Goal: Information Seeking & Learning: Find specific page/section

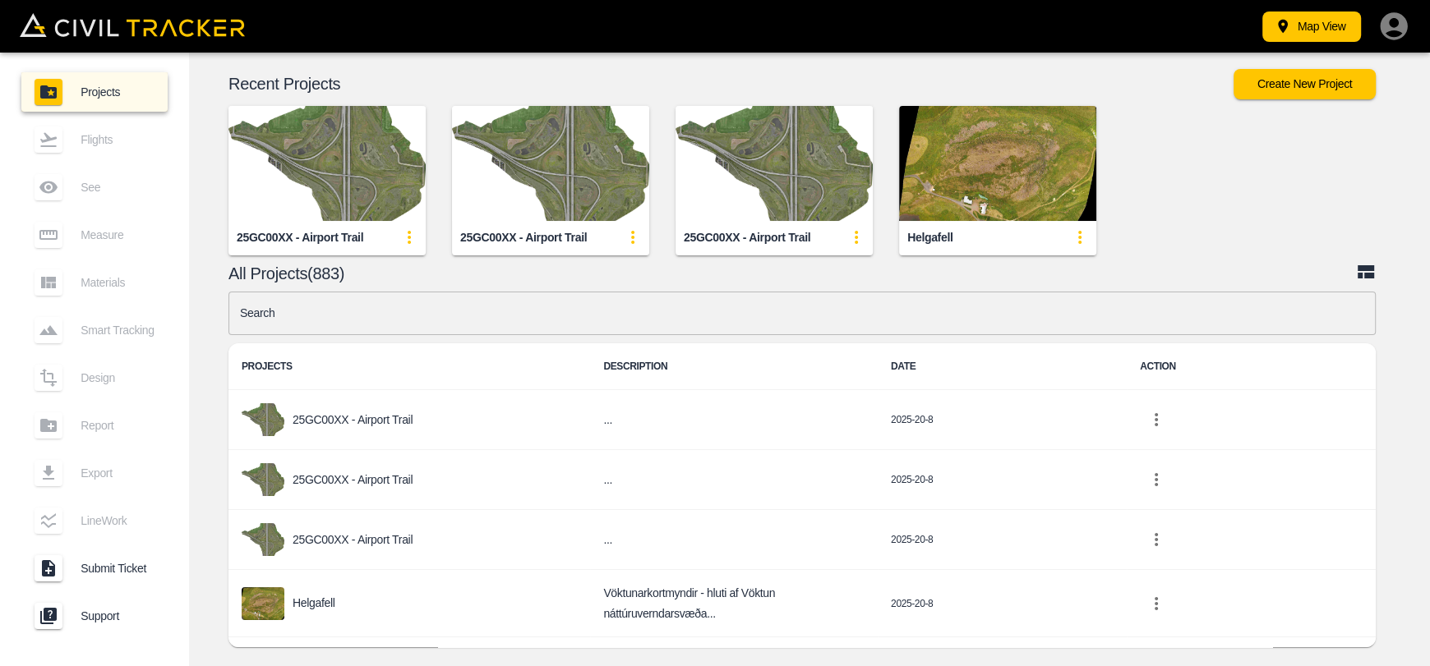
click at [456, 334] on div "Search Search PROJECTS DESCRIPTION DATE ACTION 25GC00XX - Airport Trail ... 202…" at bounding box center [801, 474] width 1147 height 364
click at [456, 320] on input "text" at bounding box center [801, 314] width 1147 height 44
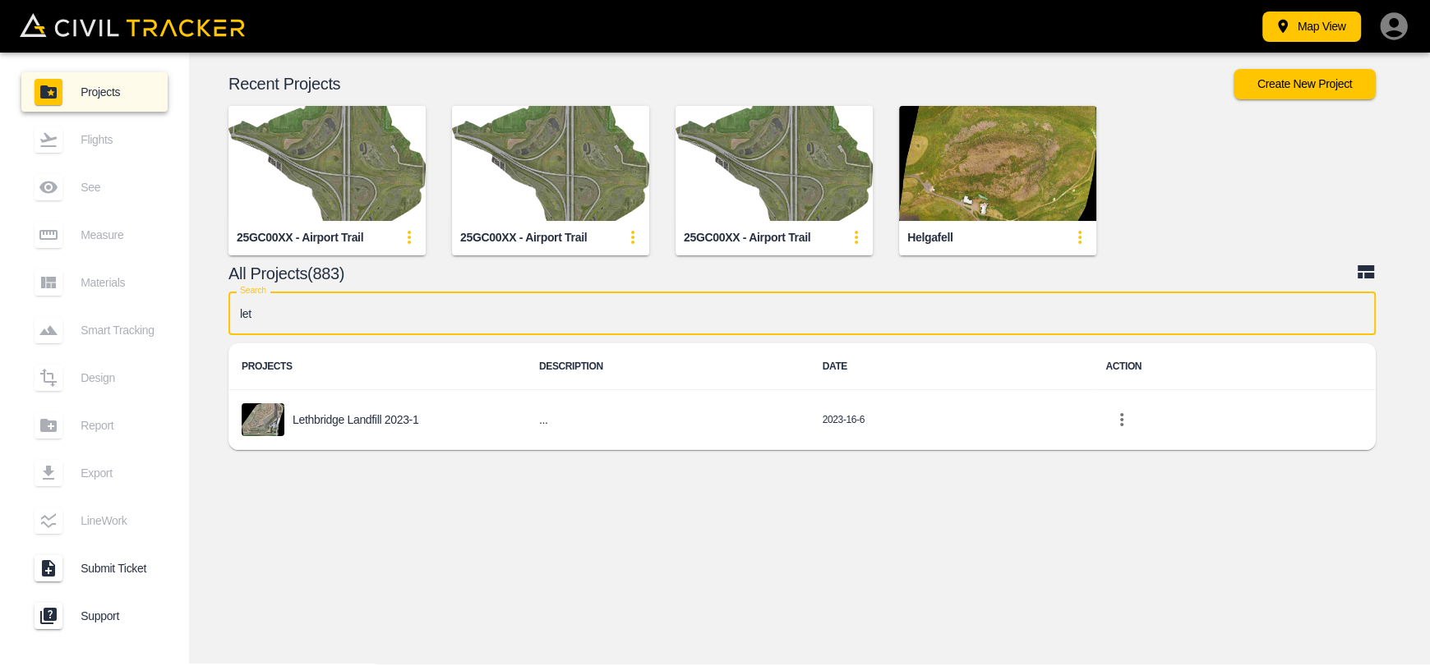
type input "leth"
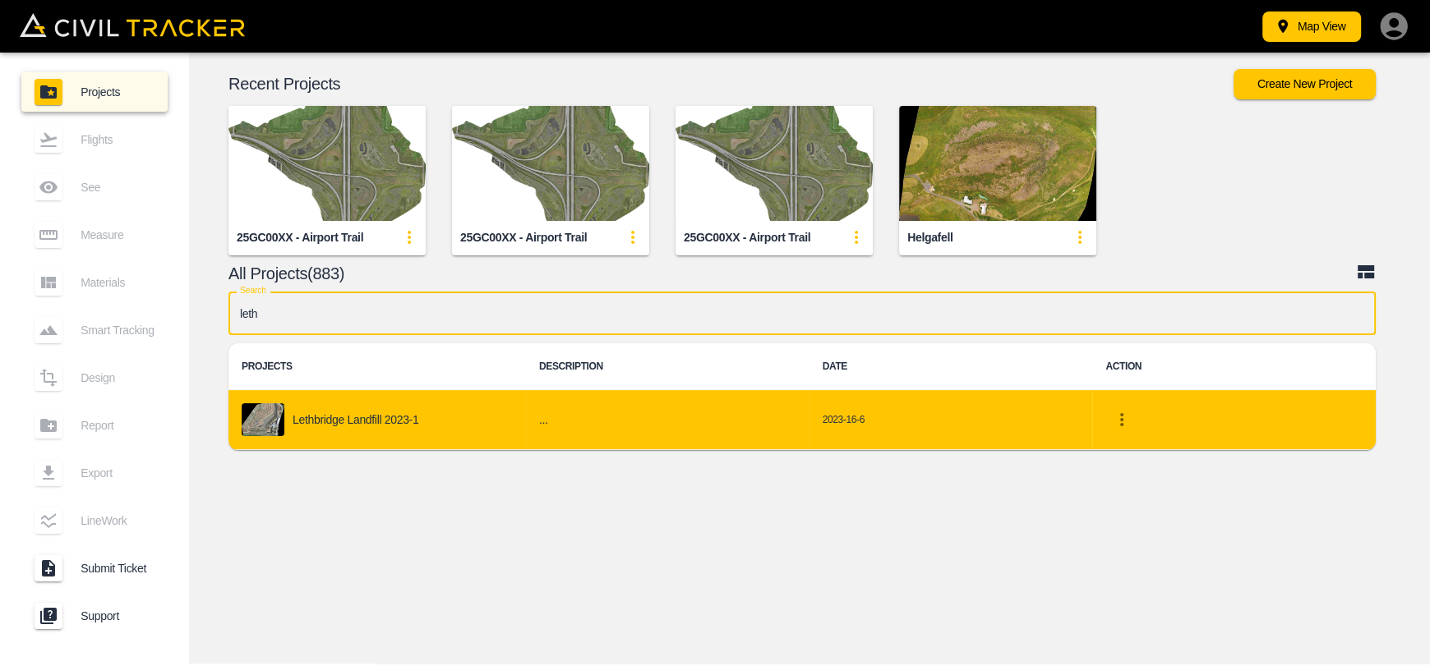
click at [340, 425] on p "Lethbridge Landfill 2023-1" at bounding box center [356, 419] width 126 height 13
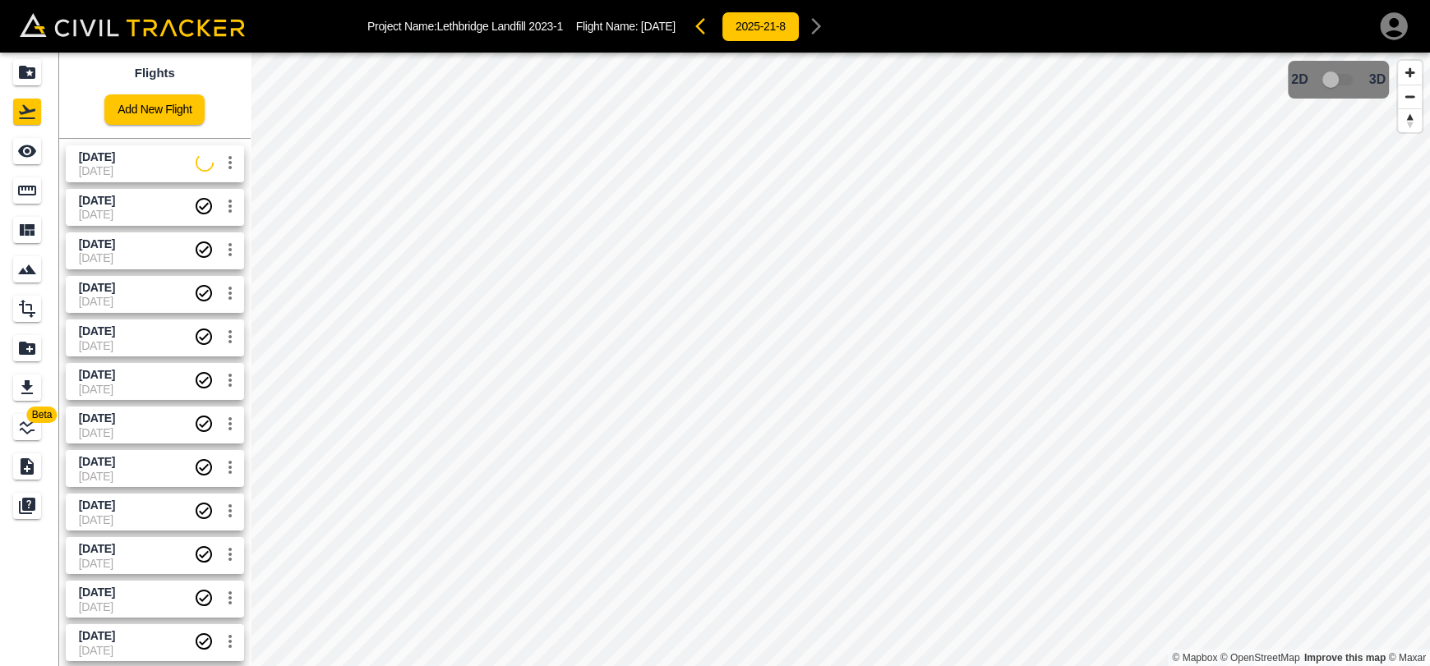
drag, startPoint x: 150, startPoint y: 158, endPoint x: 61, endPoint y: 151, distance: 89.0
click at [149, 158] on span "[DATE]" at bounding box center [137, 158] width 117 height 16
click at [37, 149] on div "See" at bounding box center [27, 151] width 28 height 26
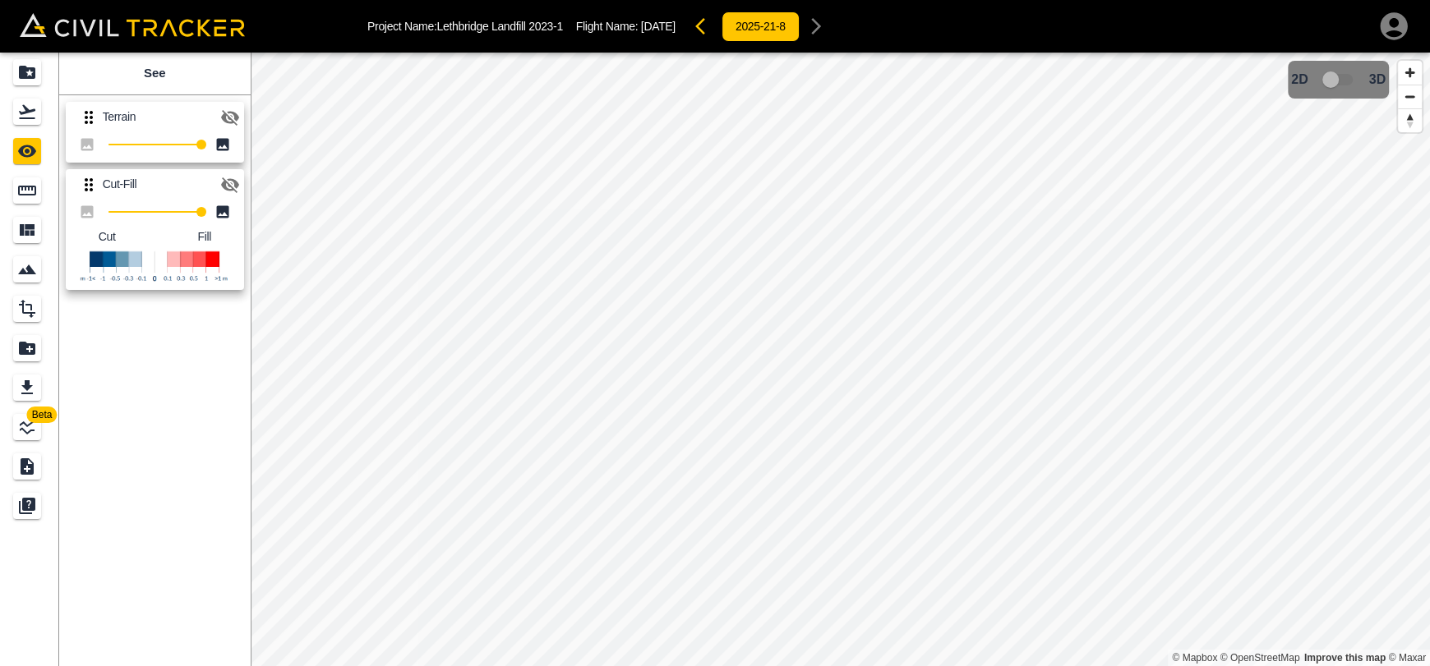
click at [230, 179] on icon "button" at bounding box center [230, 185] width 18 height 16
click at [242, 119] on button "button" at bounding box center [230, 117] width 33 height 33
click at [715, 26] on icon "button" at bounding box center [705, 26] width 20 height 20
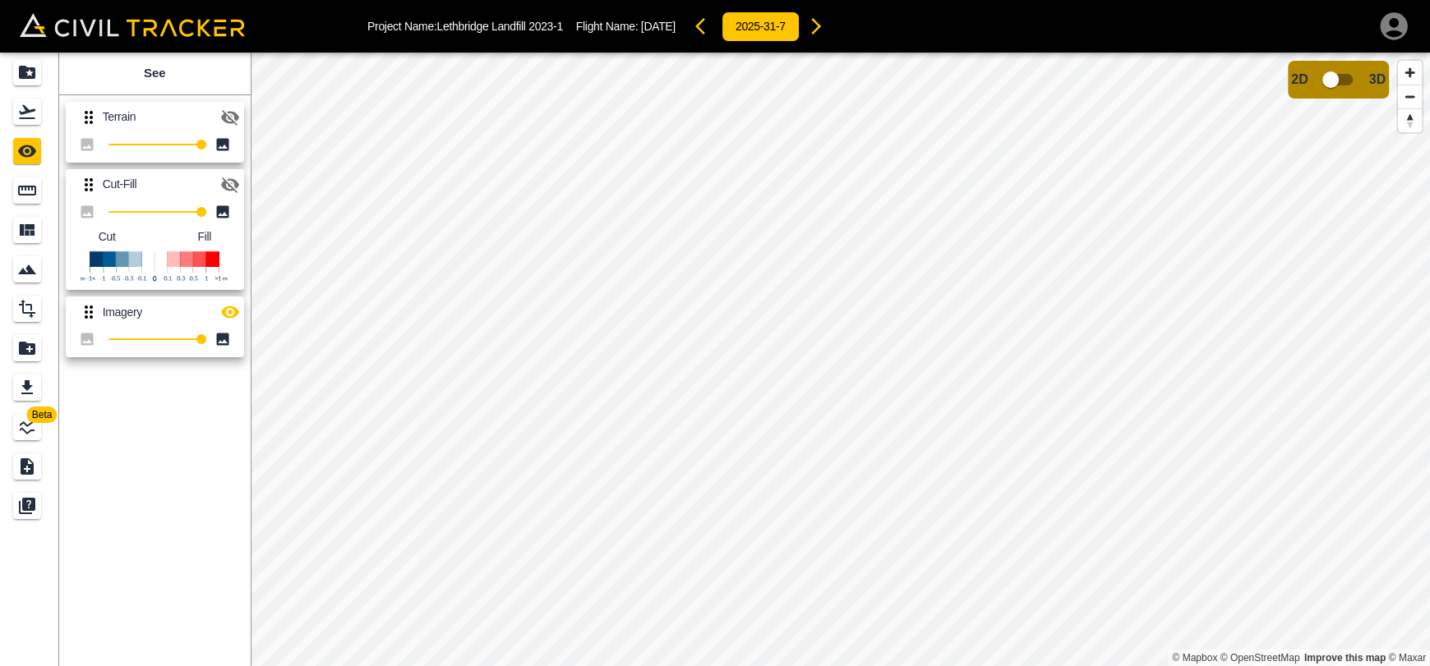
click at [237, 120] on icon "button" at bounding box center [230, 118] width 18 height 16
click at [826, 26] on icon "button" at bounding box center [816, 26] width 20 height 20
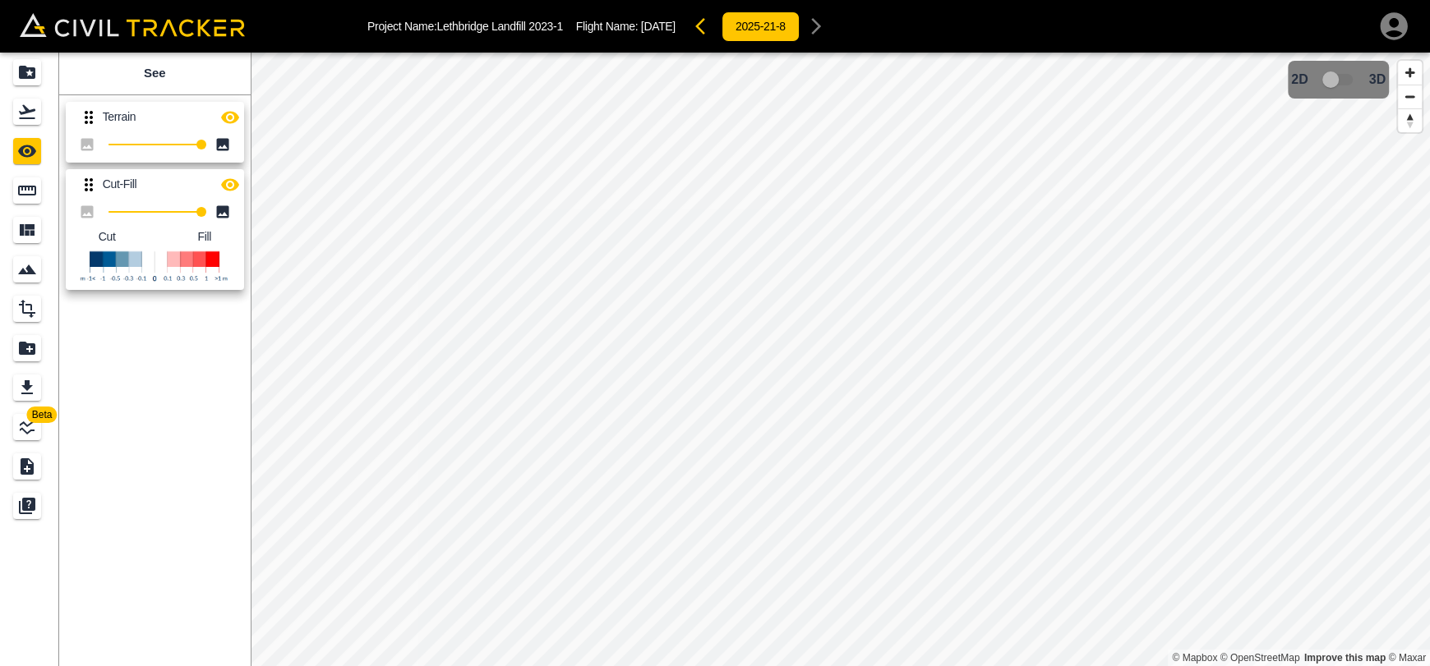
click at [715, 30] on icon "button" at bounding box center [705, 26] width 20 height 20
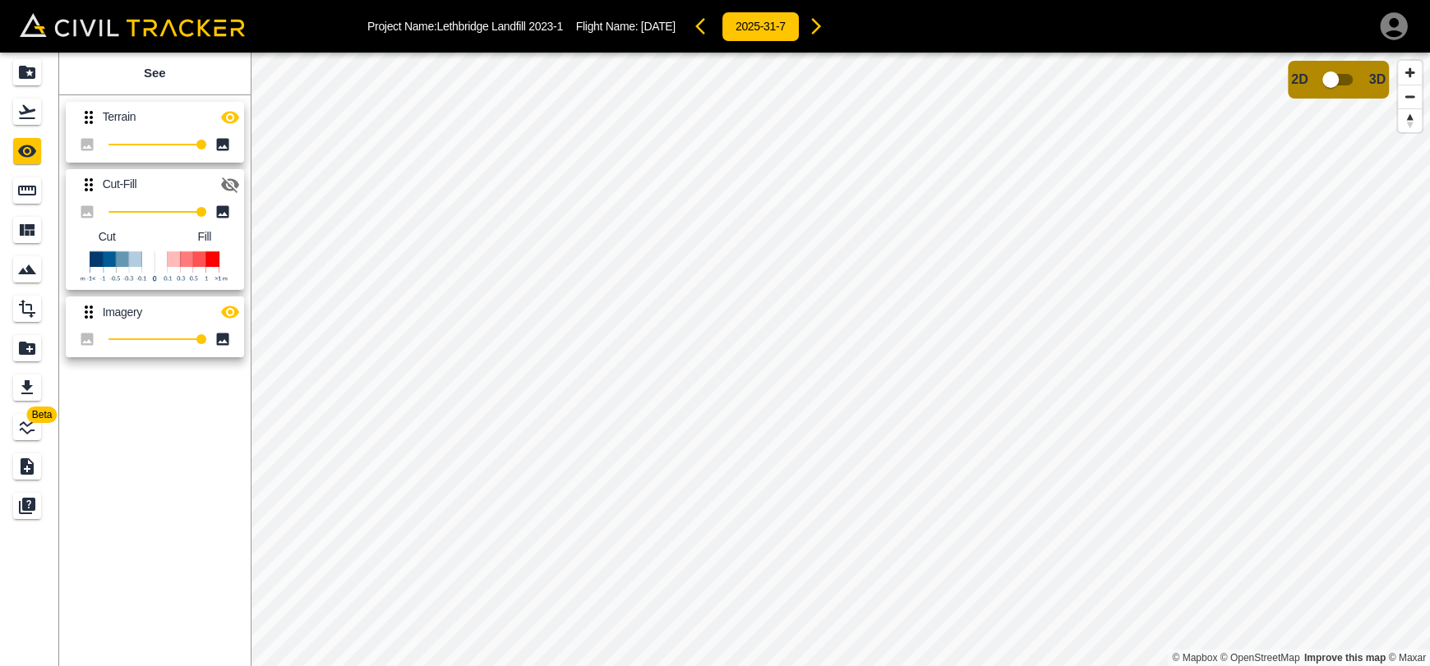
click at [826, 35] on icon "button" at bounding box center [816, 26] width 20 height 20
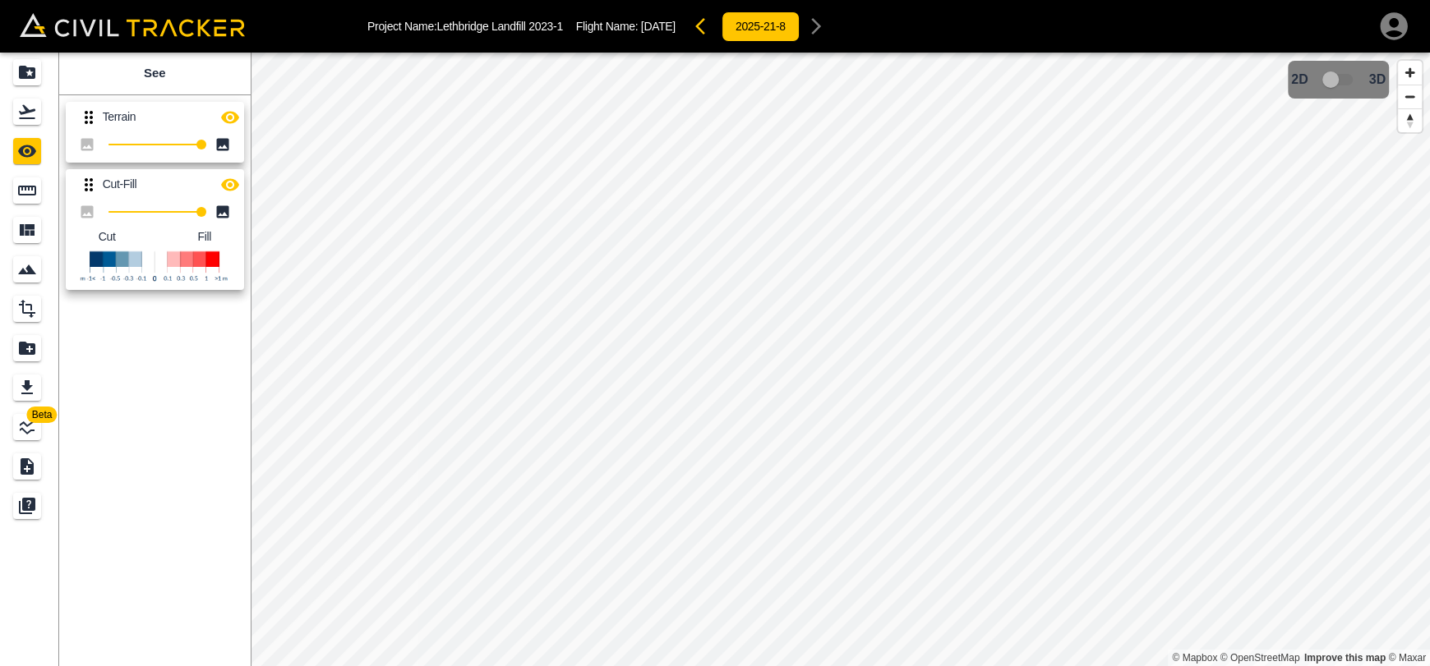
click at [233, 119] on icon "button" at bounding box center [230, 118] width 20 height 20
click at [44, 119] on div "Flights" at bounding box center [29, 112] width 33 height 26
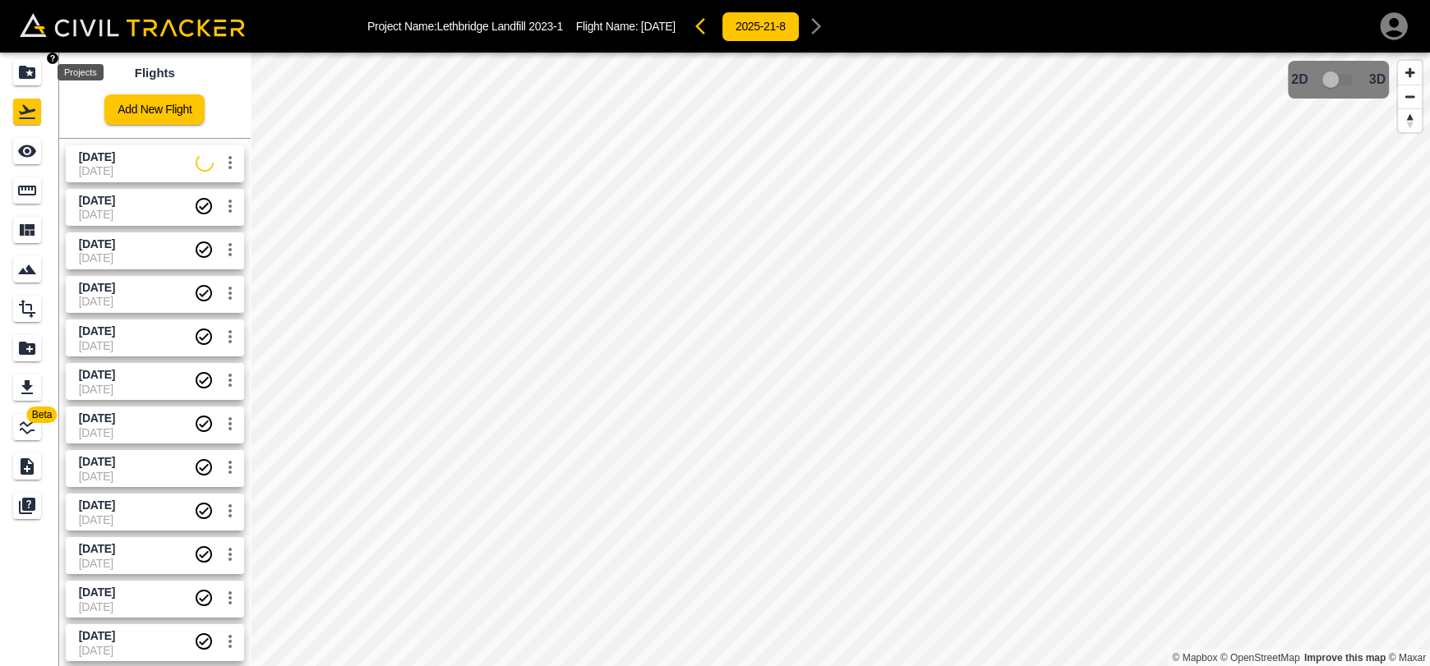
click at [39, 67] on div "Projects" at bounding box center [27, 72] width 28 height 26
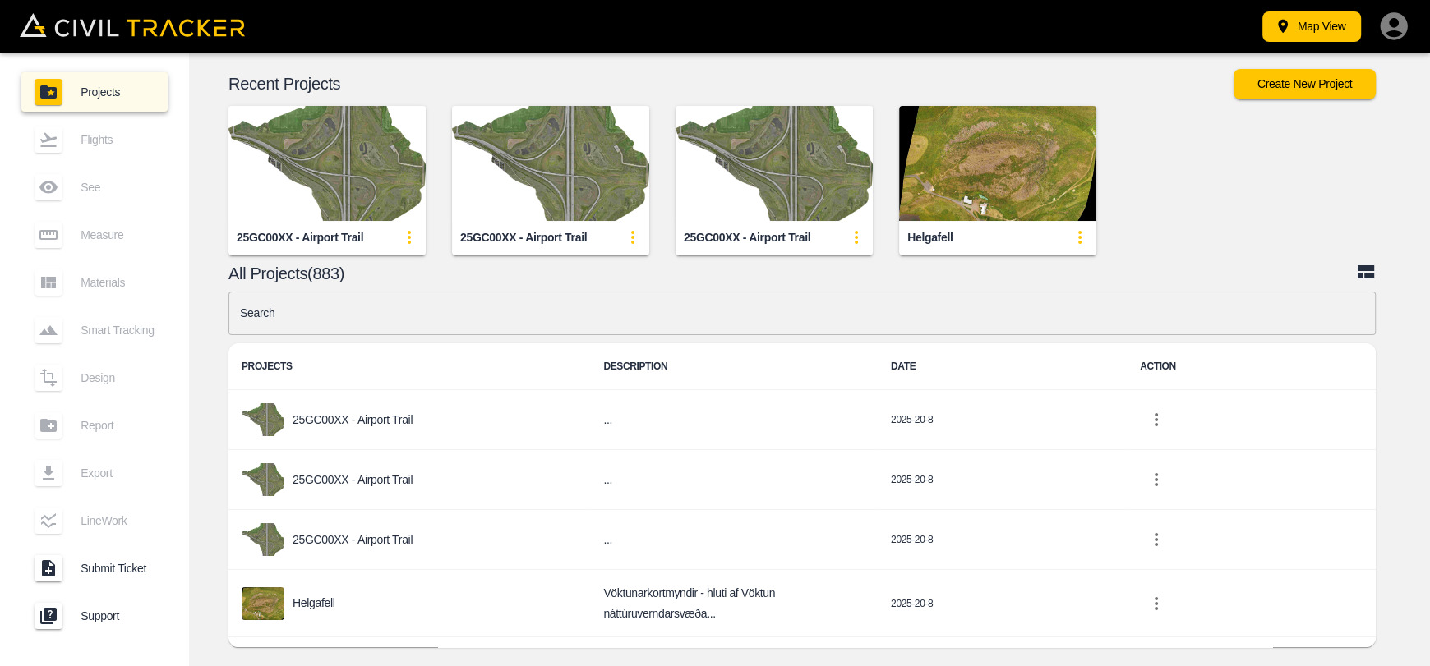
click at [398, 329] on input "text" at bounding box center [801, 314] width 1147 height 44
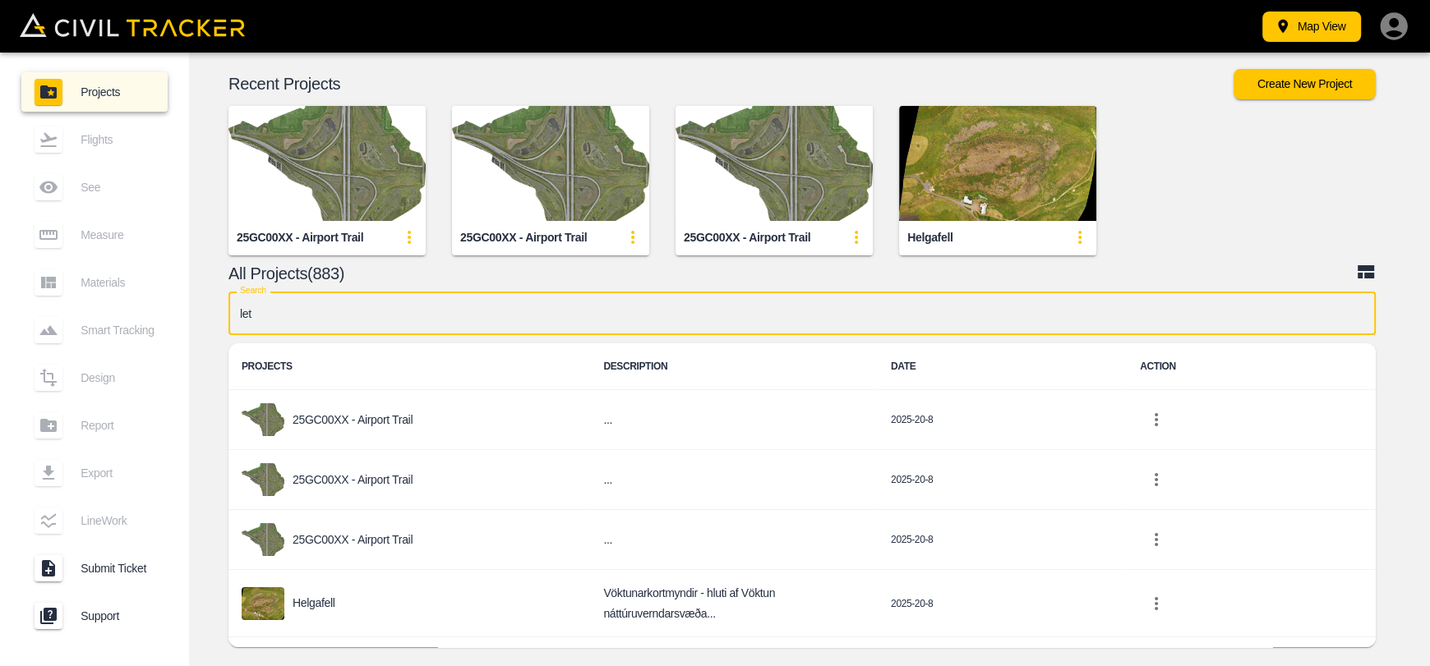
type input "leth"
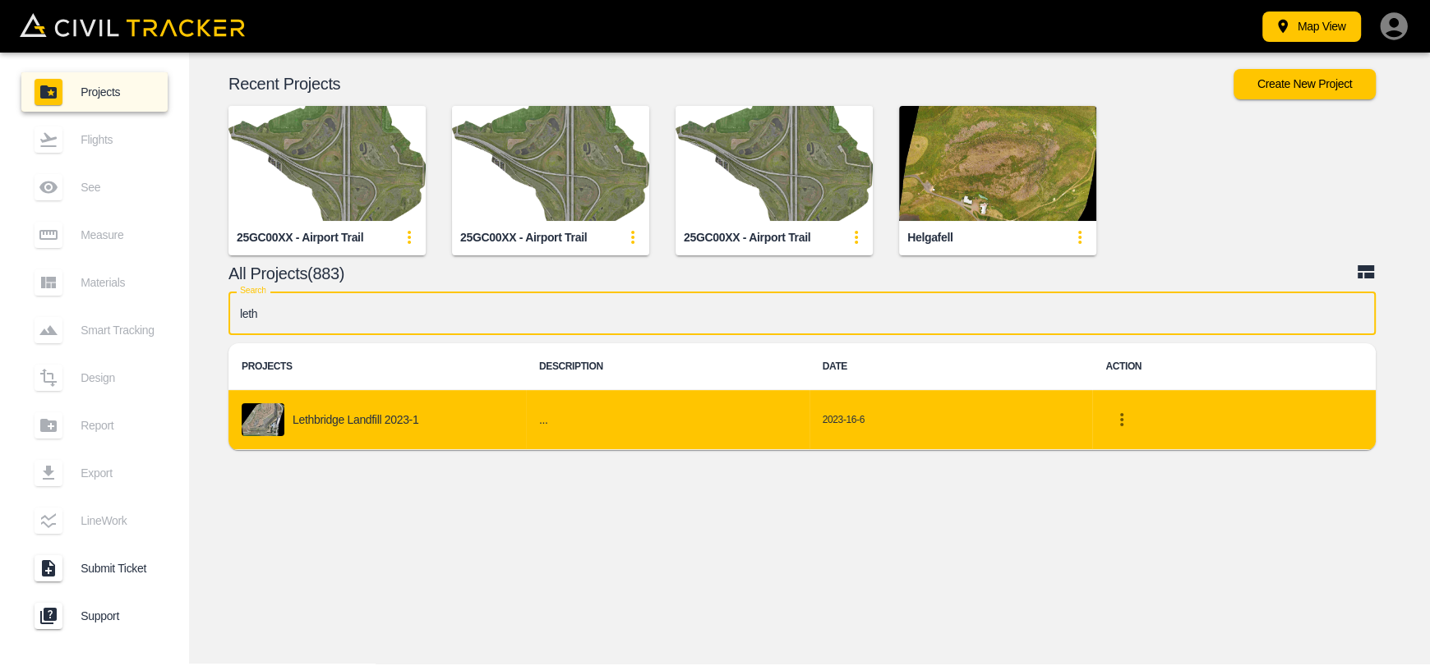
click at [394, 401] on td "Lethbridge Landfill 2023-1" at bounding box center [376, 420] width 297 height 60
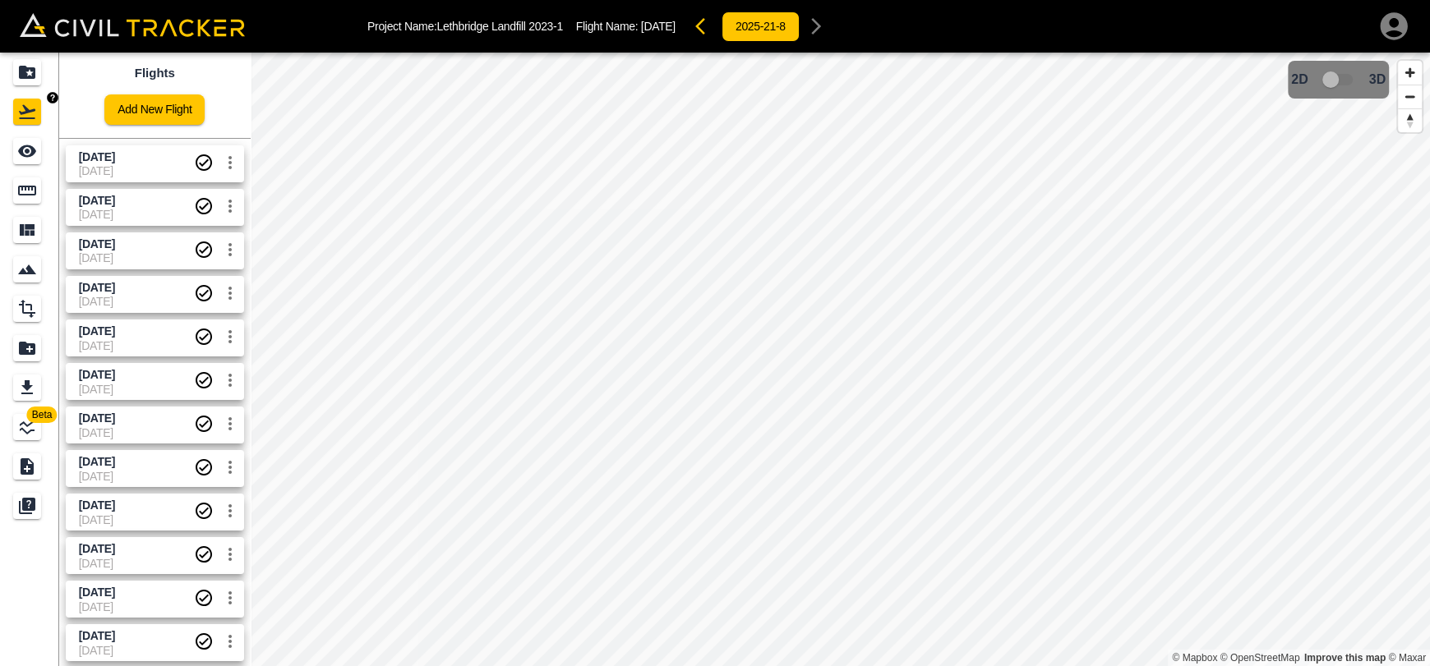
drag, startPoint x: 31, startPoint y: 75, endPoint x: 45, endPoint y: 11, distance: 65.6
click at [31, 75] on icon "Projects" at bounding box center [27, 72] width 16 height 13
